Goal: Task Accomplishment & Management: Manage account settings

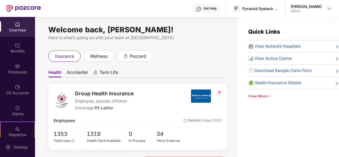
click at [20, 63] on div "Employees" at bounding box center [17, 69] width 35 height 20
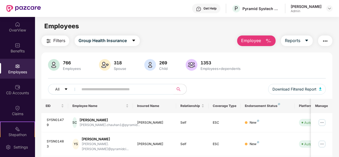
click at [108, 87] on input "text" at bounding box center [124, 89] width 85 height 8
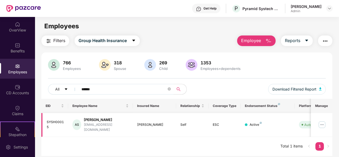
type input "******"
click at [324, 123] on img at bounding box center [322, 125] width 8 height 8
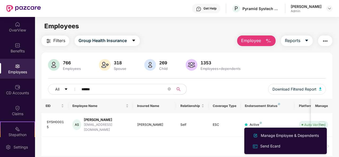
click at [271, 136] on div "Manage Employee & Dependents" at bounding box center [290, 136] width 60 height 6
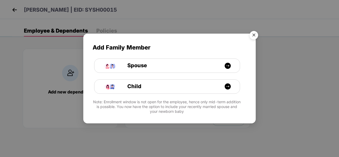
drag, startPoint x: 254, startPoint y: 35, endPoint x: 253, endPoint y: 38, distance: 3.5
click at [254, 35] on img "Close" at bounding box center [254, 36] width 15 height 15
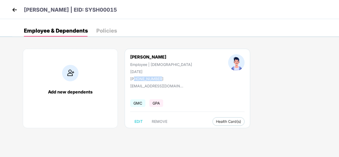
drag, startPoint x: 158, startPoint y: 79, endPoint x: 134, endPoint y: 78, distance: 24.2
click at [134, 78] on div "[PHONE_NUMBER]" at bounding box center [161, 79] width 62 height 5
copy div "919966710011"
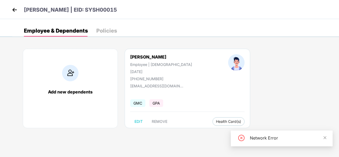
click at [234, 93] on div "Add new dependents [PERSON_NAME] Employee | [DEMOGRAPHIC_DATA] [DATE] [PHONE_NU…" at bounding box center [175, 91] width 327 height 101
